Goal: Information Seeking & Learning: Learn about a topic

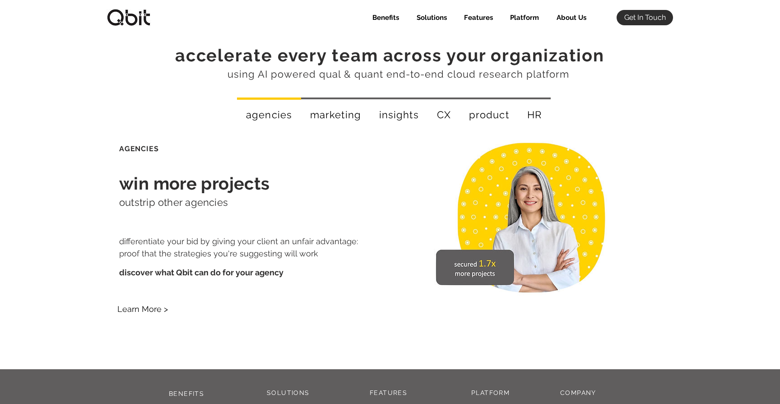
scroll to position [1529, 0]
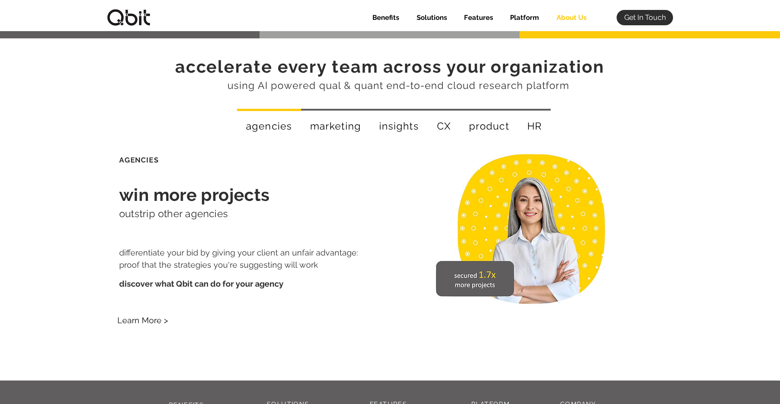
click at [573, 16] on p "About Us" at bounding box center [571, 17] width 39 height 15
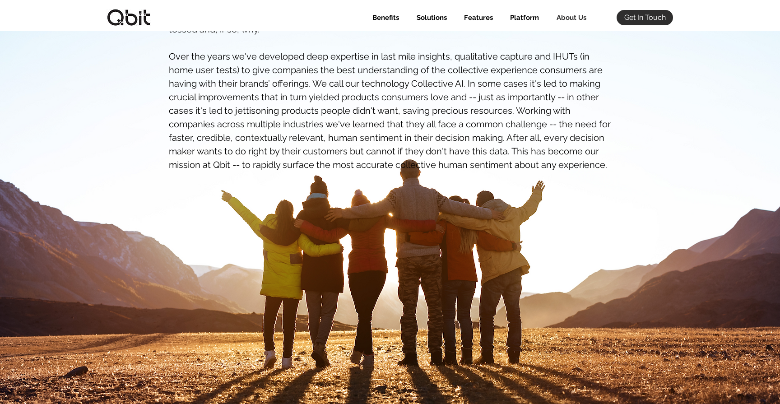
scroll to position [379, 0]
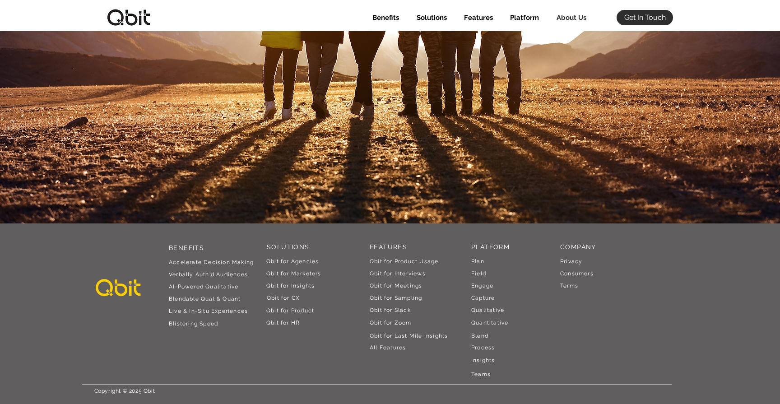
click at [410, 259] on span "Qbit for Product Usage" at bounding box center [404, 261] width 69 height 6
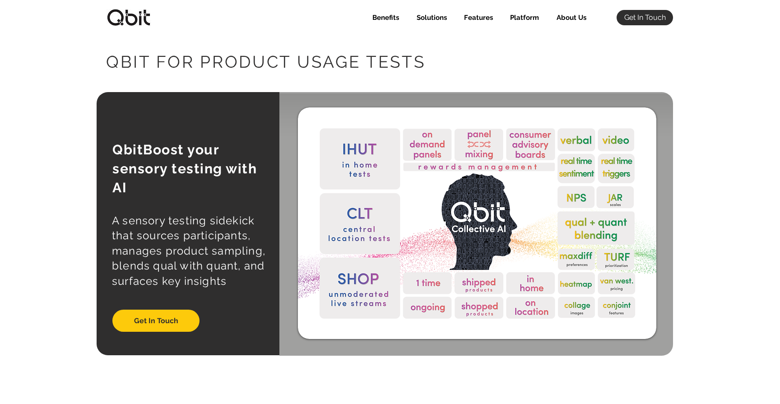
click at [136, 18] on img at bounding box center [128, 17] width 45 height 17
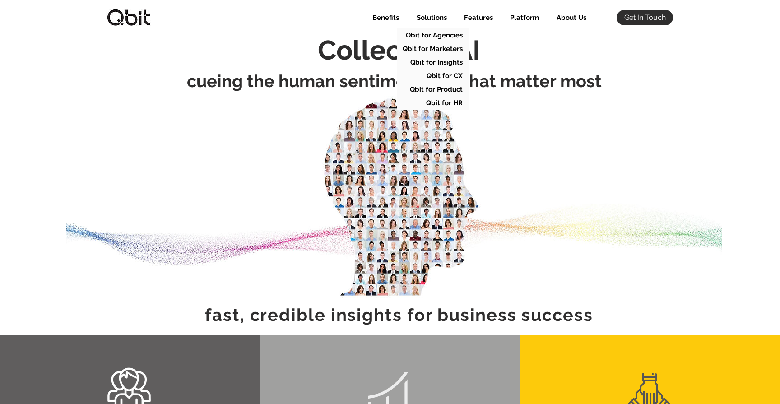
click at [430, 19] on p "Solutions" at bounding box center [431, 17] width 39 height 15
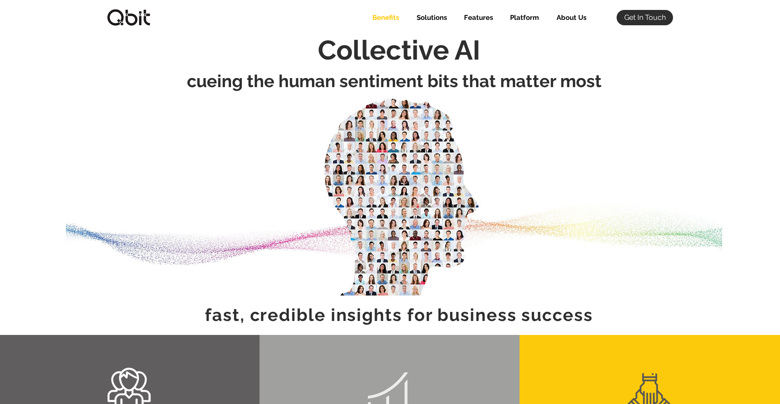
click at [393, 14] on p "Benefits" at bounding box center [386, 17] width 36 height 15
